Goal: Task Accomplishment & Management: Complete application form

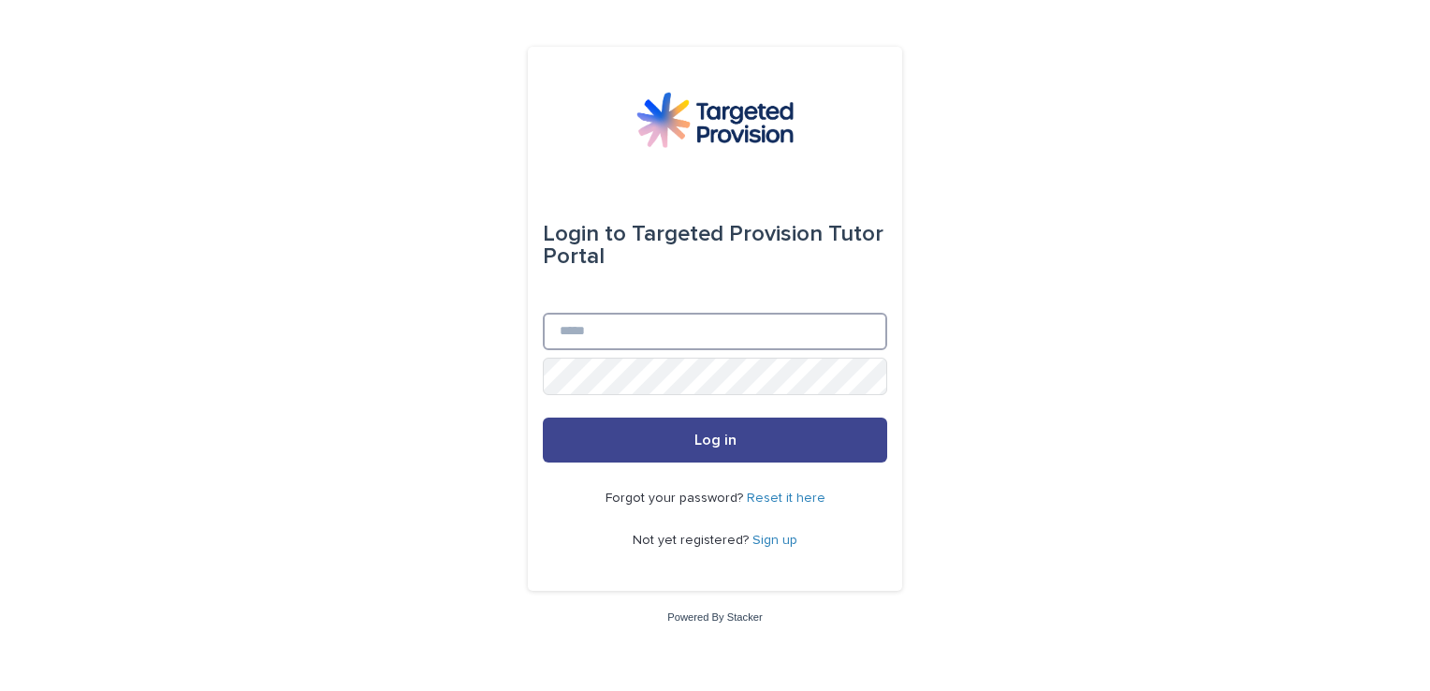
type input "**********"
click at [742, 443] on button "Log in" at bounding box center [715, 439] width 344 height 45
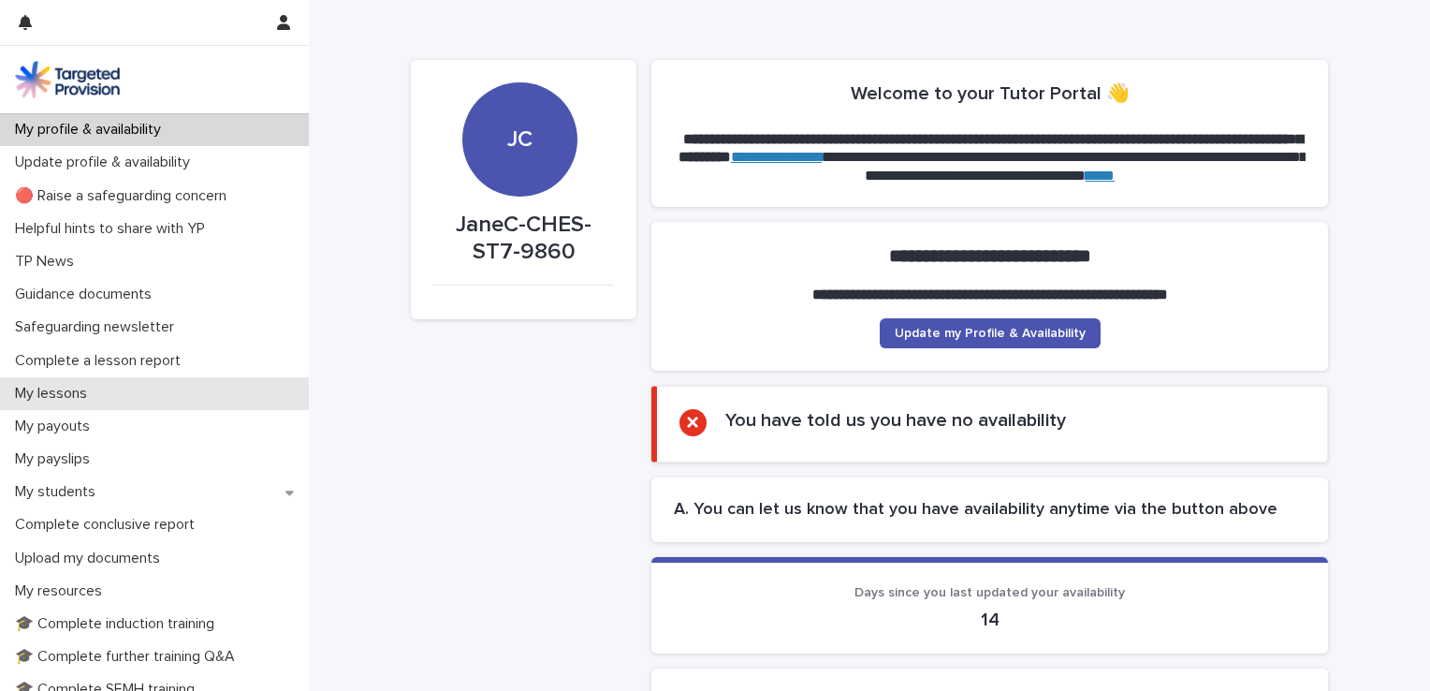
click at [79, 400] on p "My lessons" at bounding box center [54, 394] width 95 height 18
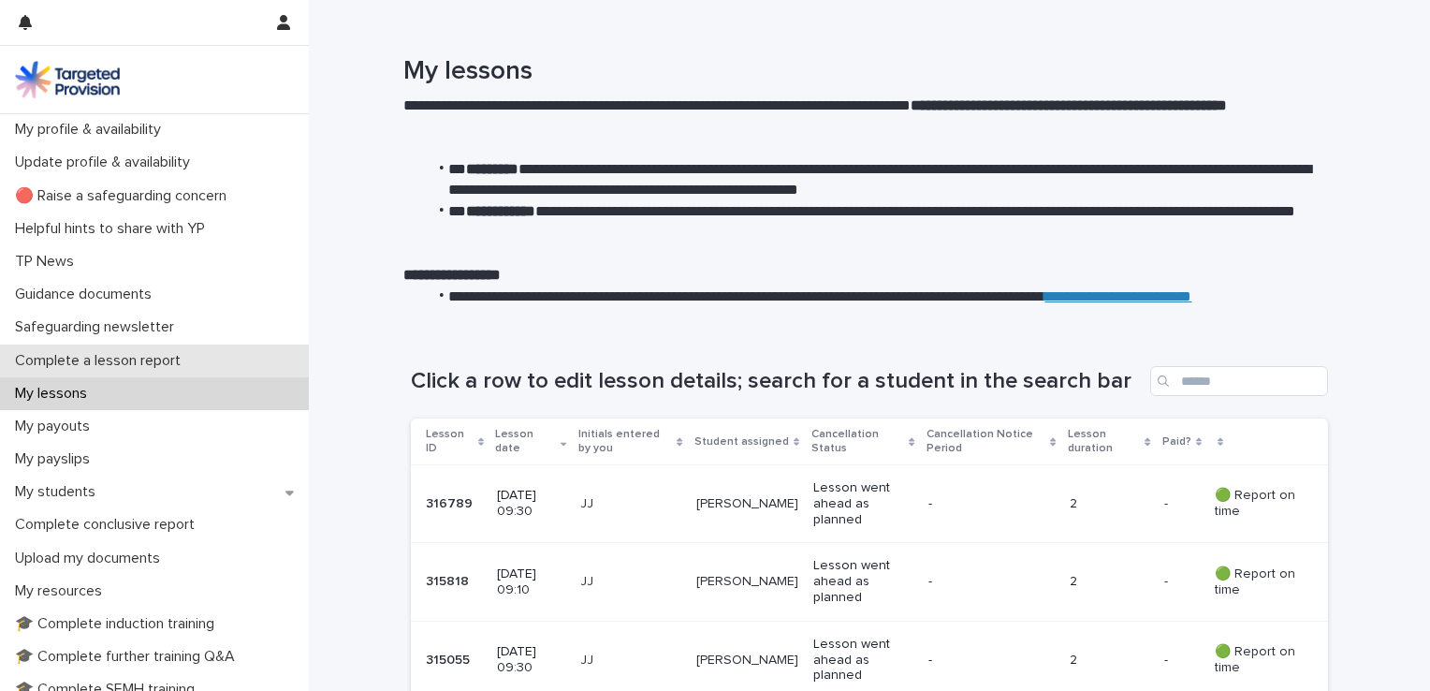
click at [104, 363] on p "Complete a lesson report" at bounding box center [101, 361] width 188 height 18
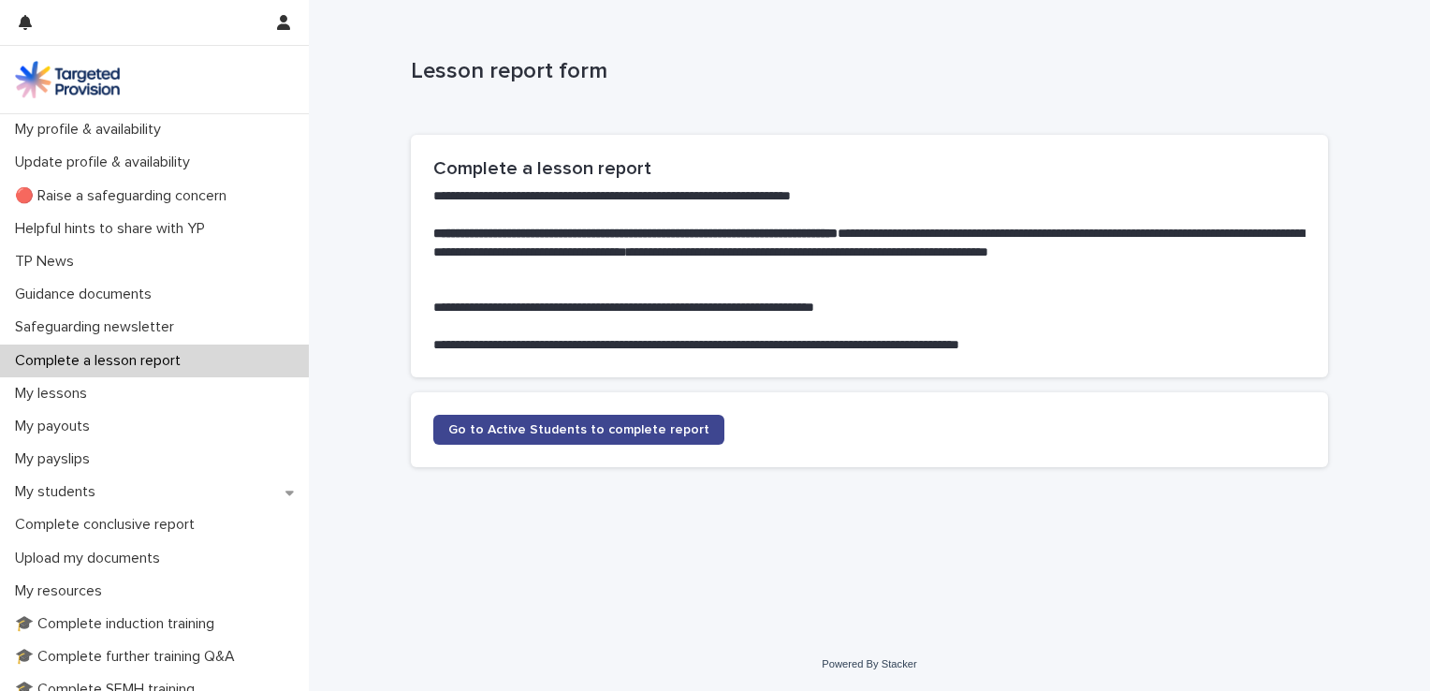
click at [618, 423] on span "Go to Active Students to complete report" at bounding box center [578, 429] width 261 height 13
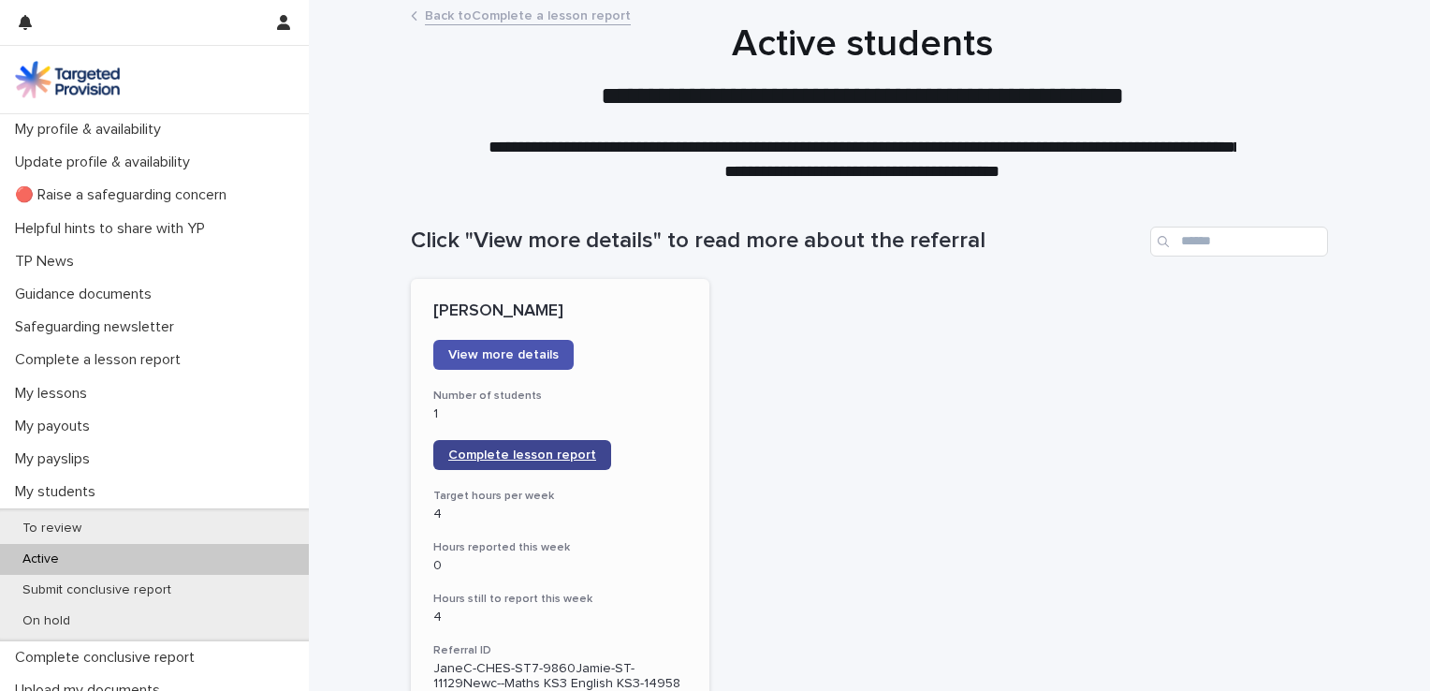
click at [501, 460] on span "Complete lesson report" at bounding box center [522, 454] width 148 height 13
